Goal: Check status: Check status

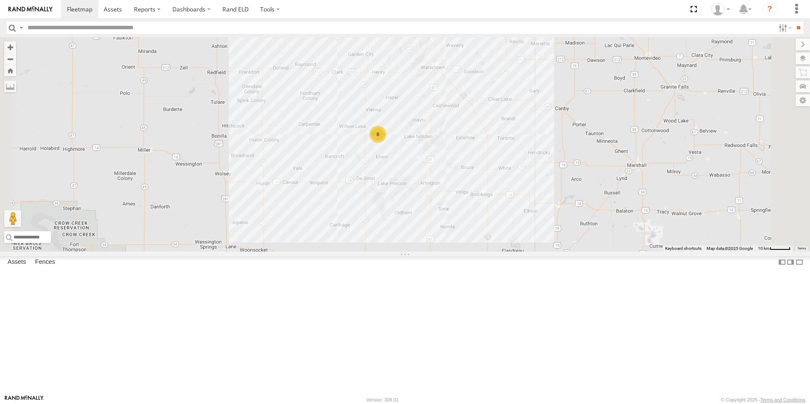
drag, startPoint x: 552, startPoint y: 244, endPoint x: 495, endPoint y: 186, distance: 80.9
click at [495, 186] on div "8" at bounding box center [405, 144] width 810 height 214
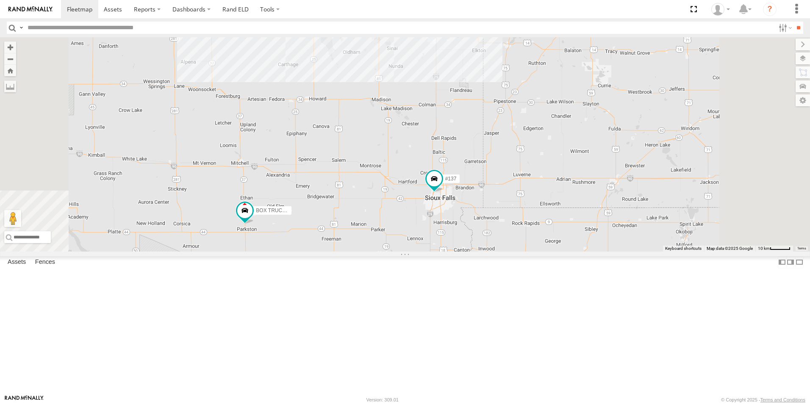
drag, startPoint x: 452, startPoint y: 281, endPoint x: 453, endPoint y: 238, distance: 42.8
click at [453, 238] on div "BOX TRUCK#118 #137 8" at bounding box center [405, 144] width 810 height 214
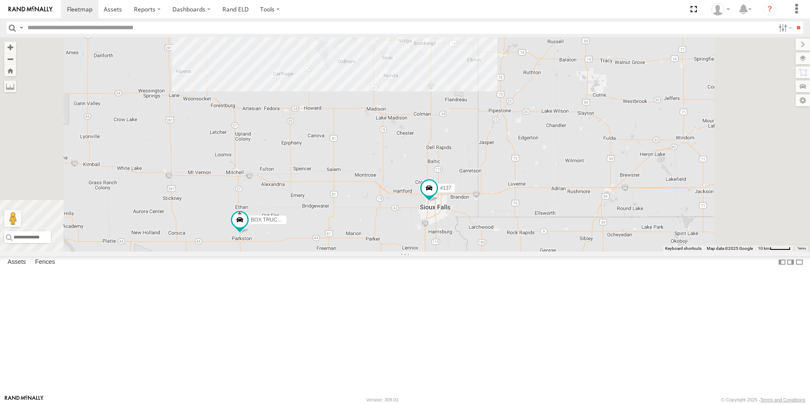
drag, startPoint x: 520, startPoint y: 293, endPoint x: 515, endPoint y: 301, distance: 9.9
click at [515, 252] on div "BOX TRUCK#118 #137 8" at bounding box center [405, 144] width 810 height 214
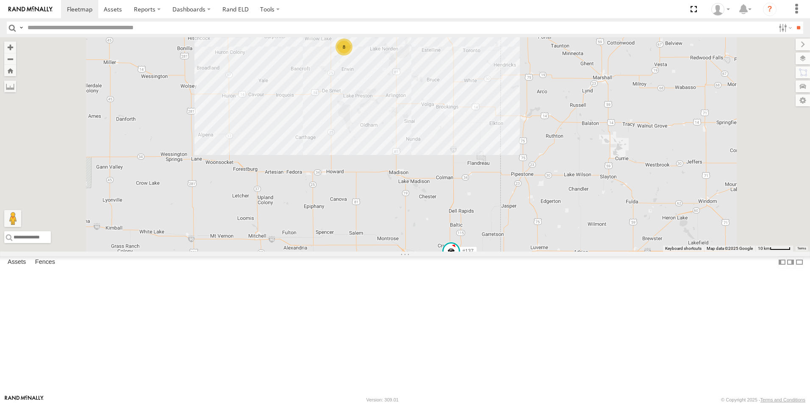
drag, startPoint x: 407, startPoint y: 186, endPoint x: 431, endPoint y: 186, distance: 24.2
click at [431, 186] on div "BOX TRUCK#118 #137 8" at bounding box center [405, 144] width 810 height 214
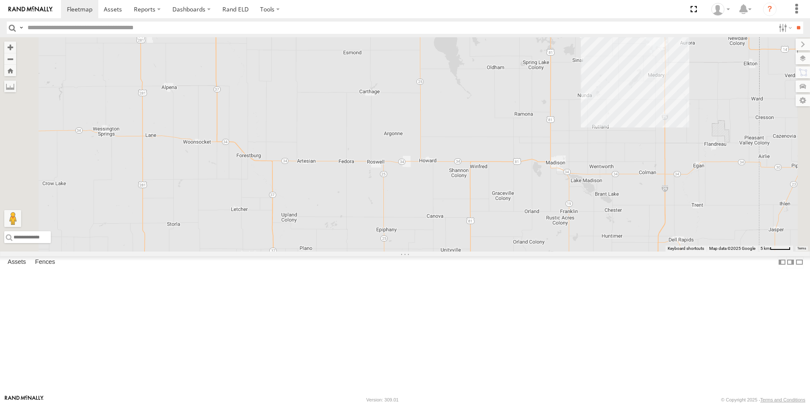
drag, startPoint x: 379, startPoint y: 252, endPoint x: 398, endPoint y: 182, distance: 73.0
click at [398, 182] on div "BOX TRUCK#118 #137 8" at bounding box center [405, 144] width 810 height 214
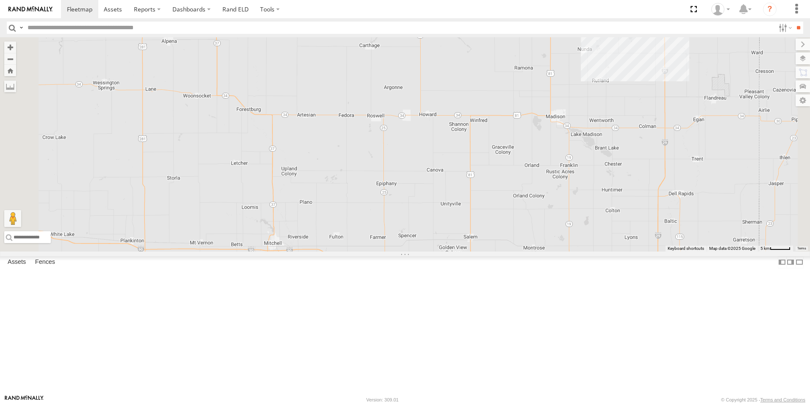
drag, startPoint x: 395, startPoint y: 172, endPoint x: 395, endPoint y: 126, distance: 45.8
click at [395, 126] on div "BOX TRUCK#118 #137 8" at bounding box center [405, 144] width 810 height 214
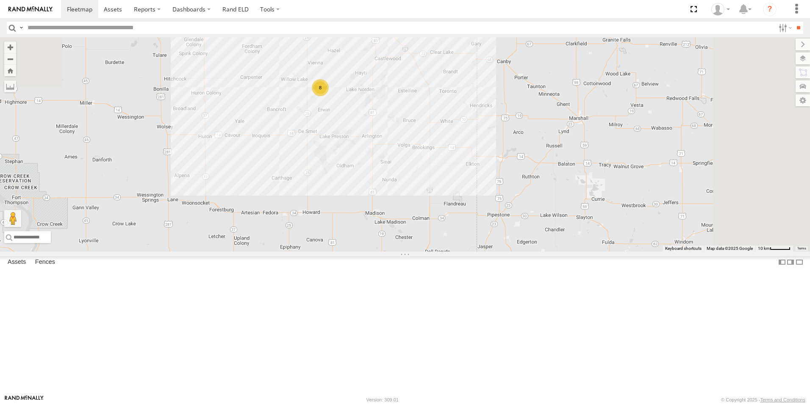
drag, startPoint x: 485, startPoint y: 274, endPoint x: 481, endPoint y: 281, distance: 8.0
click at [481, 252] on div "BOX TRUCK#118 #137 8" at bounding box center [405, 144] width 810 height 214
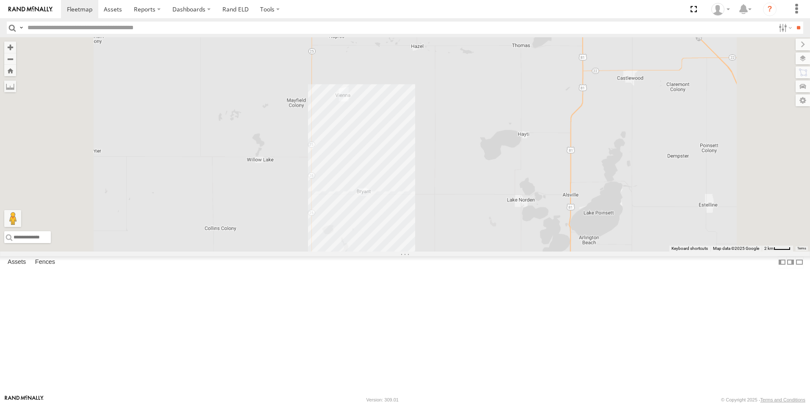
drag, startPoint x: 461, startPoint y: 329, endPoint x: 461, endPoint y: 336, distance: 6.8
click at [461, 252] on div "BOX TRUCK#118 #137" at bounding box center [405, 144] width 810 height 214
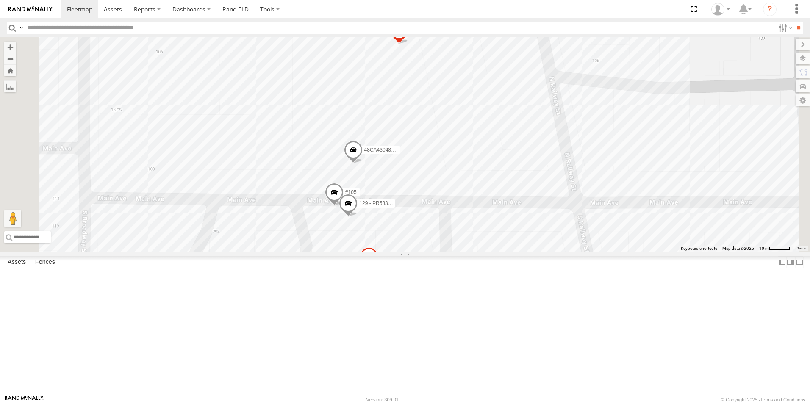
drag, startPoint x: 478, startPoint y: 270, endPoint x: 510, endPoint y: 286, distance: 35.3
click at [510, 252] on div "BOX TRUCK#118 #137 BOX # 123 3C8427114374 f- 350 #126 #105 129 - PR53366 48CA43…" at bounding box center [405, 144] width 810 height 214
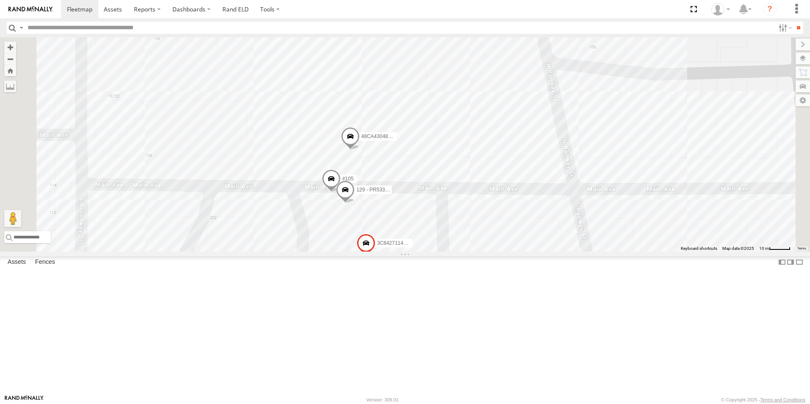
drag, startPoint x: 538, startPoint y: 306, endPoint x: 535, endPoint y: 289, distance: 17.6
click at [535, 252] on div "BOX TRUCK#118 #137 BOX # 123 3C8427114374 f- 350 #126 #105 129 - PR53366 48CA43…" at bounding box center [405, 144] width 810 height 214
